Goal: Information Seeking & Learning: Find specific fact

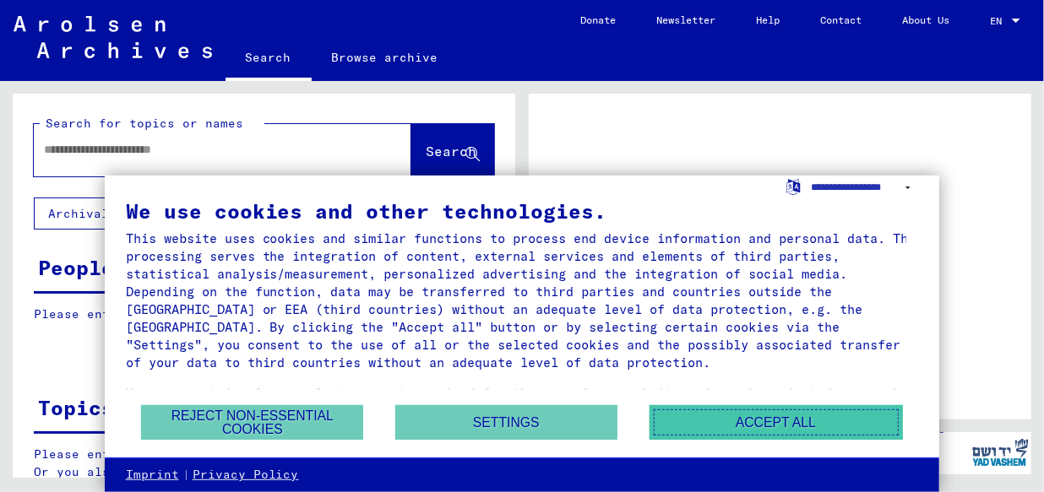
click at [783, 417] on button "Accept all" at bounding box center [775, 422] width 253 height 35
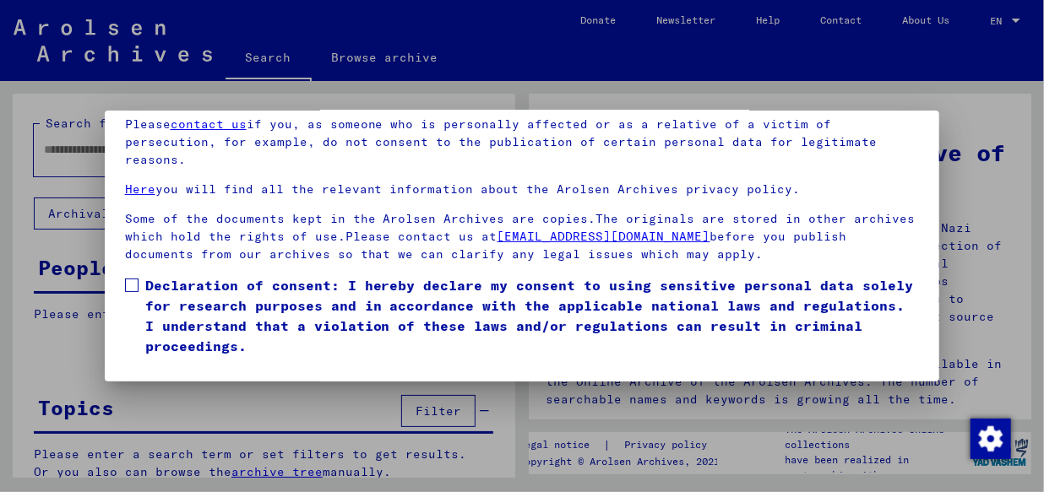
scroll to position [120, 0]
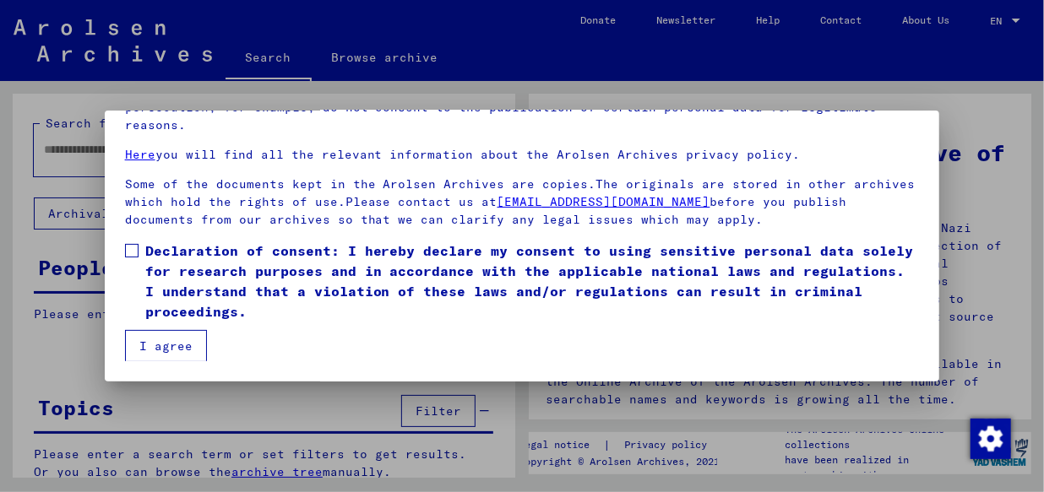
click at [162, 342] on button "I agree" at bounding box center [166, 346] width 82 height 32
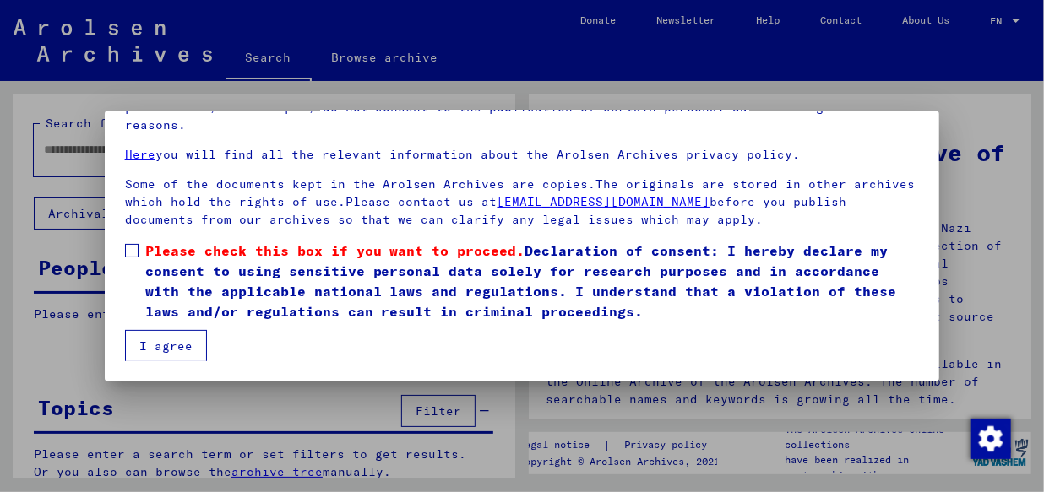
click at [135, 252] on span at bounding box center [132, 251] width 14 height 14
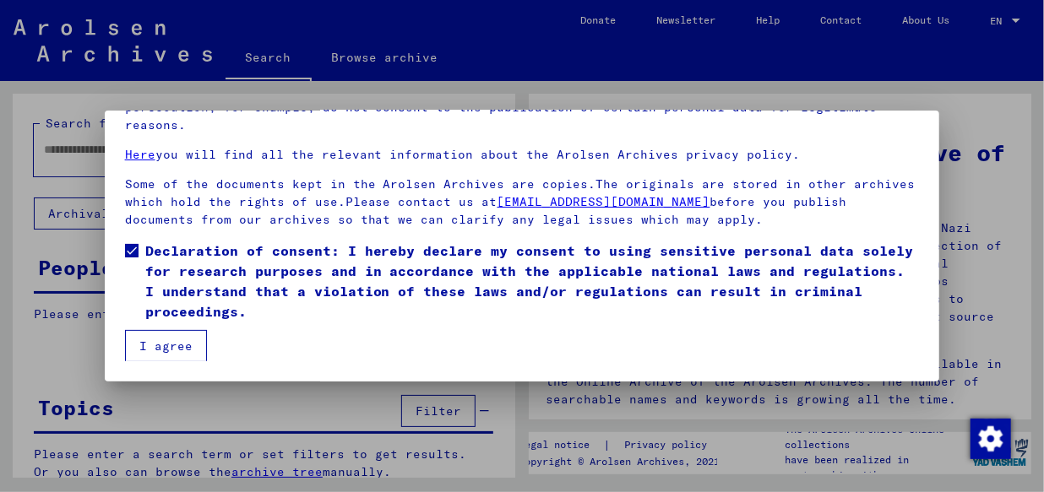
click at [163, 351] on button "I agree" at bounding box center [166, 346] width 82 height 32
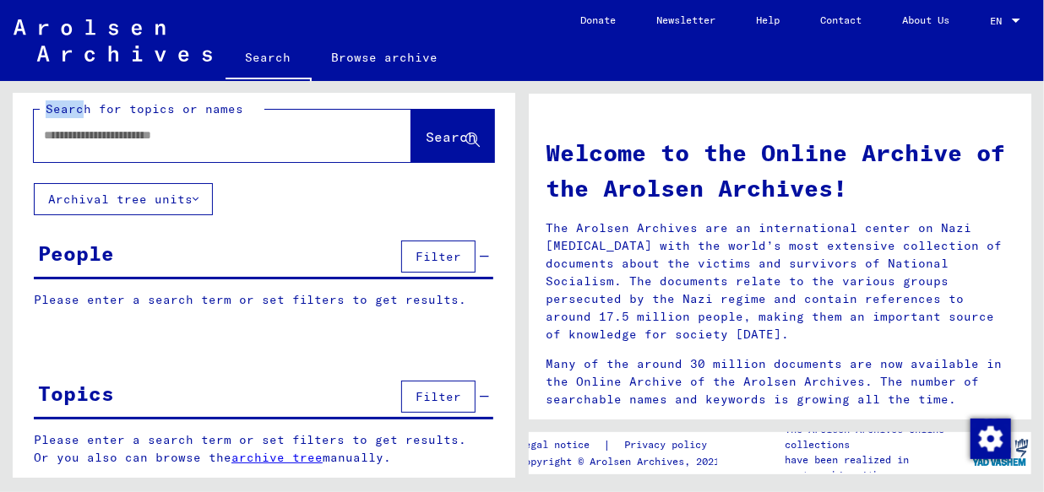
scroll to position [14, 0]
drag, startPoint x: 47, startPoint y: 105, endPoint x: 221, endPoint y: 146, distance: 178.8
click at [221, 146] on div "Search for topics or names Search" at bounding box center [264, 132] width 460 height 62
copy mat-label "Search for topics or names"
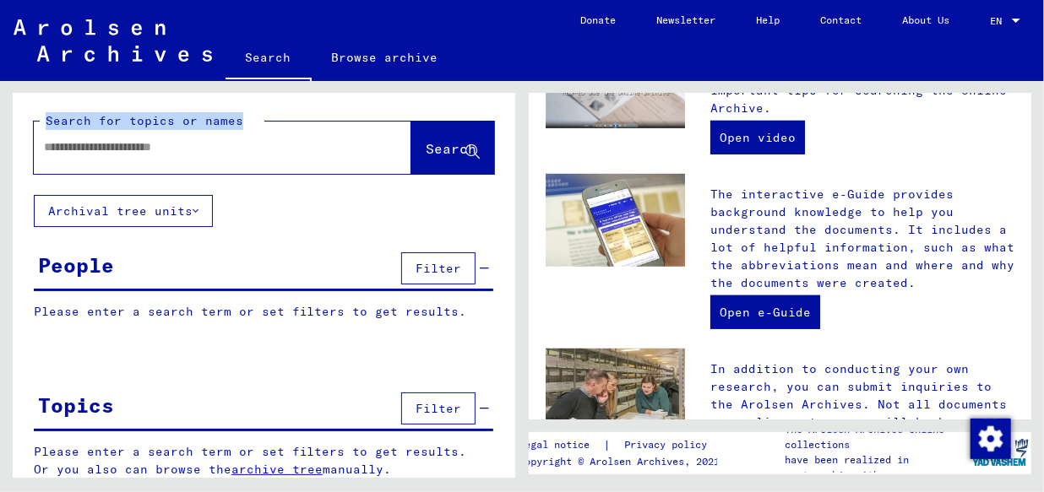
scroll to position [0, 0]
